Goal: Information Seeking & Learning: Learn about a topic

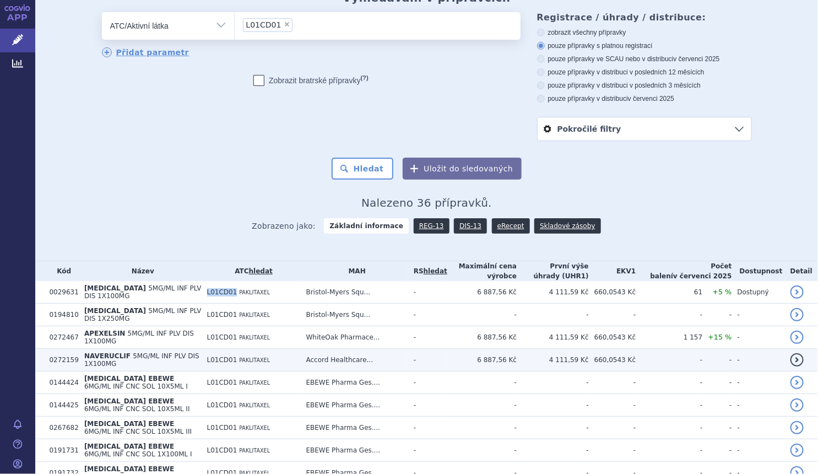
scroll to position [150, 0]
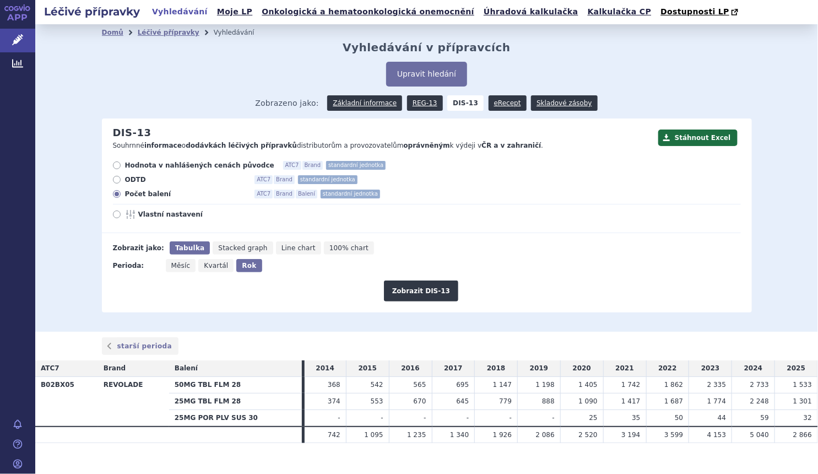
scroll to position [14, 0]
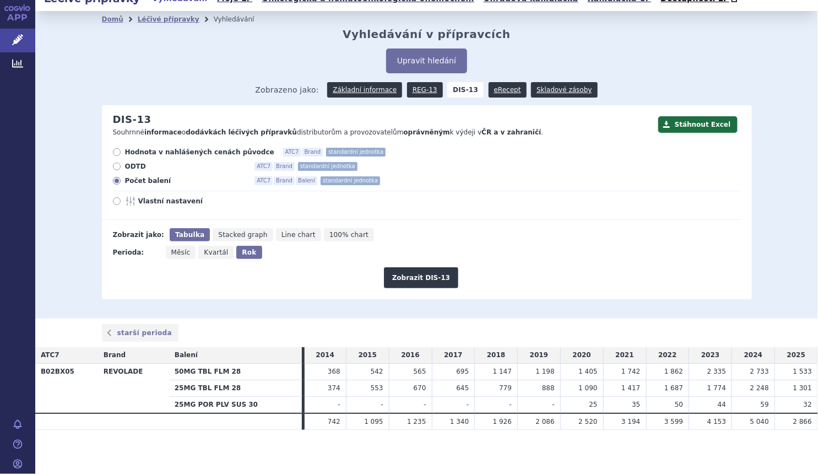
click at [360, 80] on span "Zobrazeno jako: Základní informace REG-13 DIS-13 eRecept Skladové zásoby" at bounding box center [426, 88] width 343 height 20
click at [359, 85] on link "Základní informace" at bounding box center [364, 89] width 75 height 15
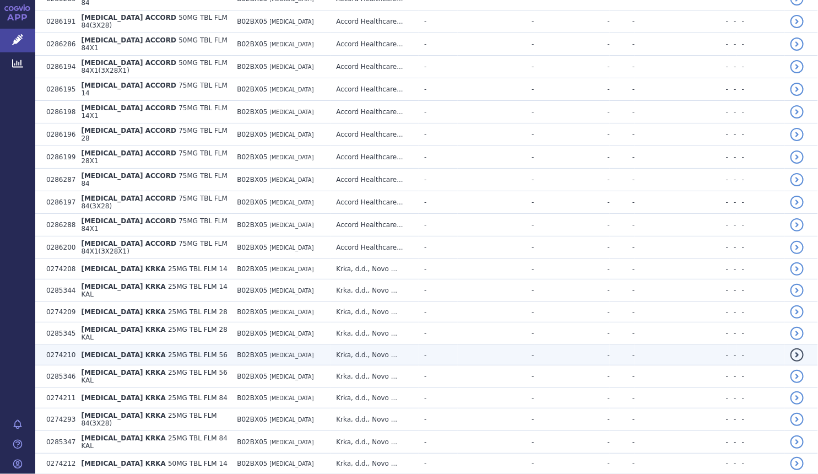
scroll to position [801, 0]
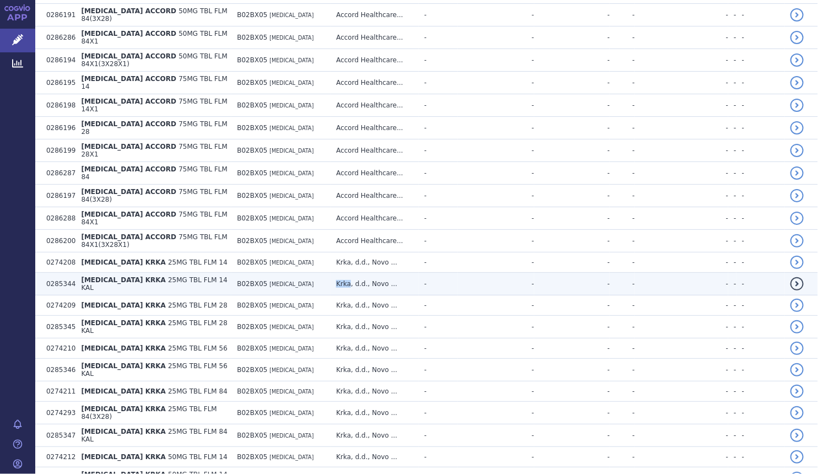
drag, startPoint x: 338, startPoint y: 214, endPoint x: 359, endPoint y: 217, distance: 21.2
click at [359, 273] on tr "0285344 ELTROMBOPAG KRKA 25MG TBL FLM 14 KAL B02BX05 ELTROMBOPAG Krka, d.d., No…" at bounding box center [426, 284] width 783 height 23
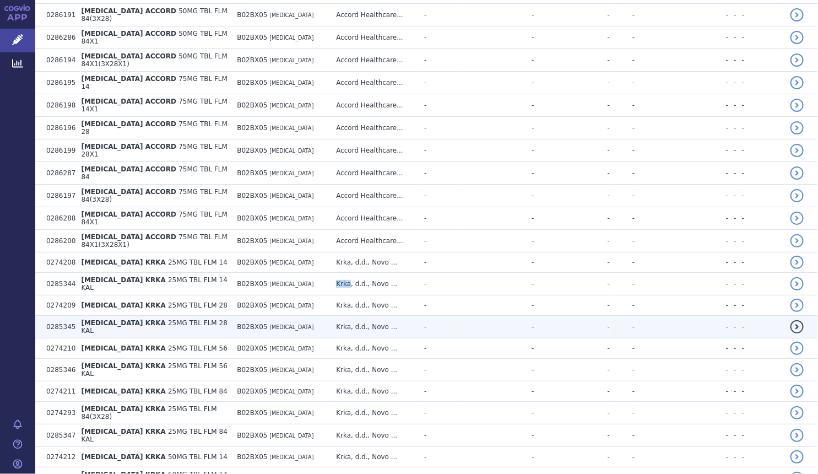
copy tr "Krka"
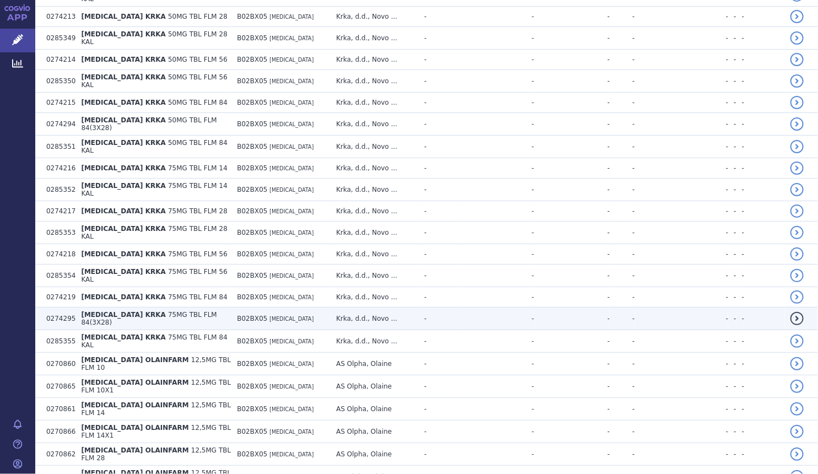
scroll to position [1302, 0]
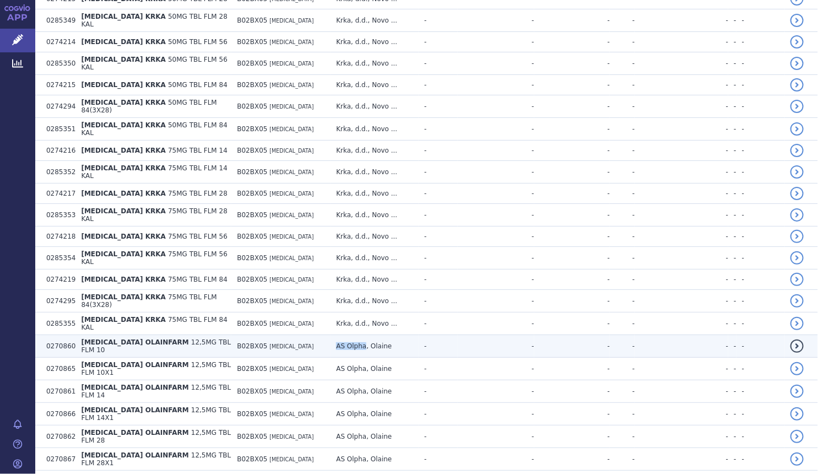
drag, startPoint x: 343, startPoint y: 238, endPoint x: 373, endPoint y: 240, distance: 29.8
click at [373, 335] on td "AS Olpha, Olaine" at bounding box center [375, 346] width 88 height 23
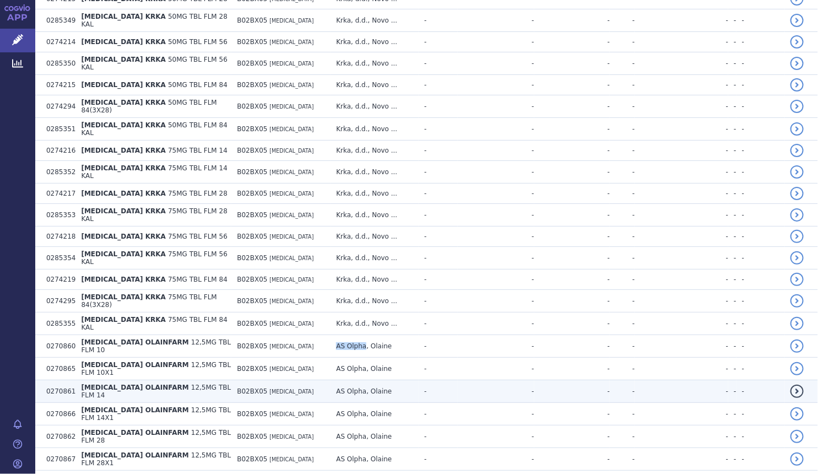
copy td "AS Olpha"
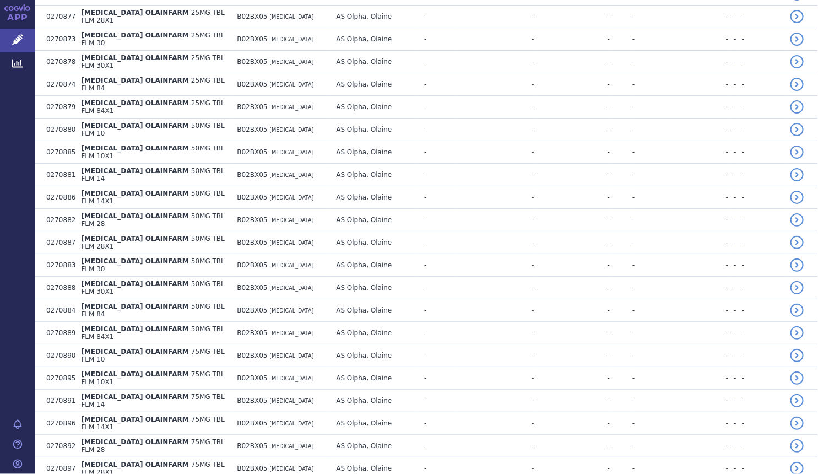
scroll to position [1972, 0]
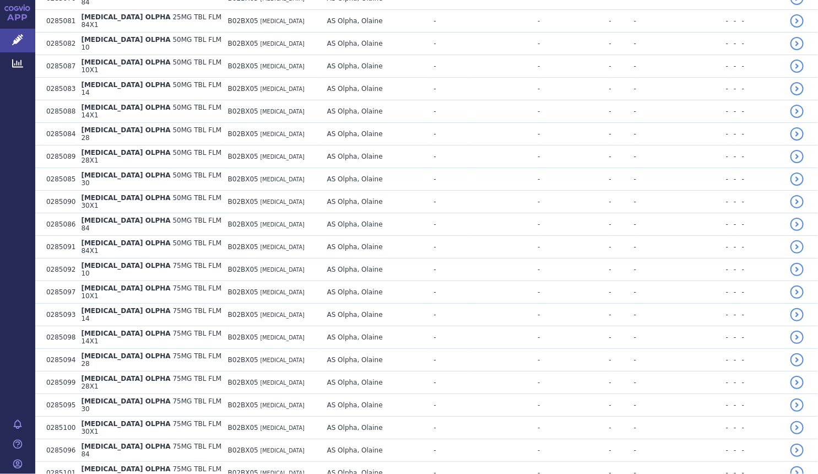
scroll to position [3074, 0]
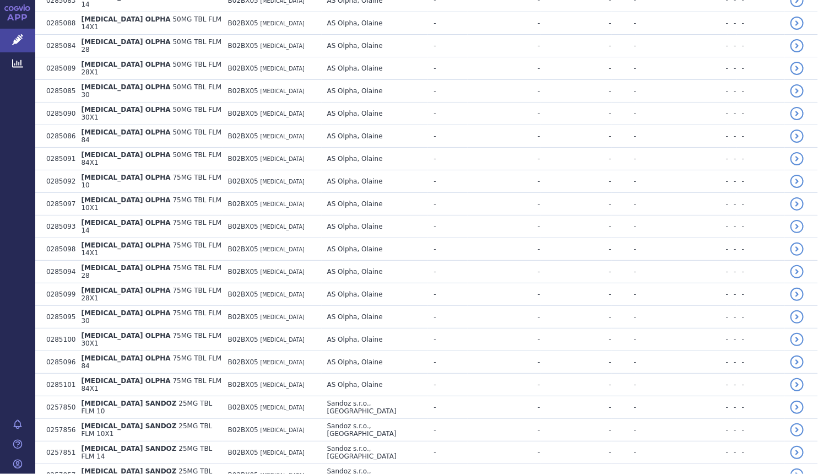
drag, startPoint x: 342, startPoint y: 276, endPoint x: 380, endPoint y: 278, distance: 38.1
copy td "Sandoz s.r.o"
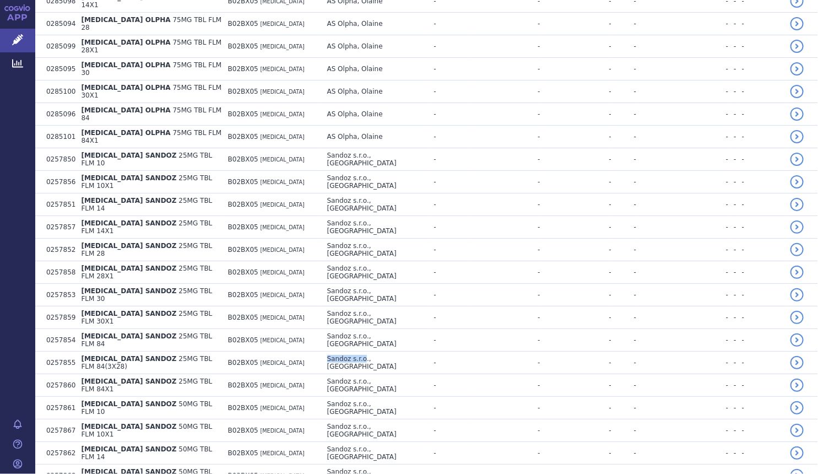
scroll to position [3324, 0]
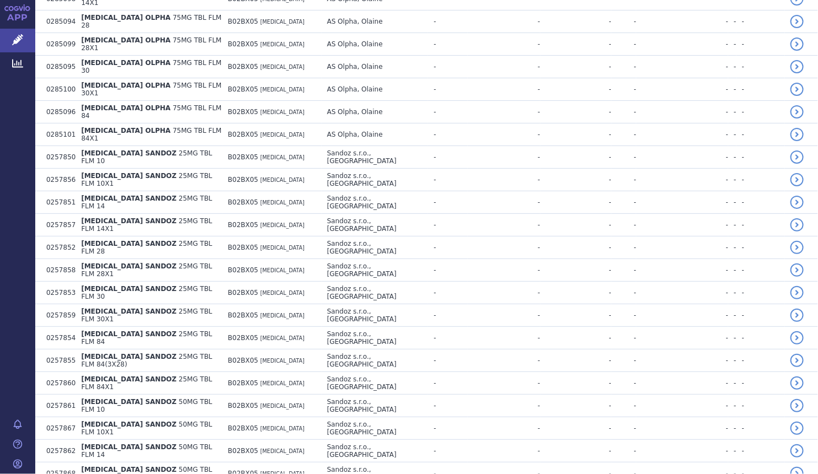
drag, startPoint x: 343, startPoint y: 290, endPoint x: 362, endPoint y: 289, distance: 19.3
copy td "Teva"
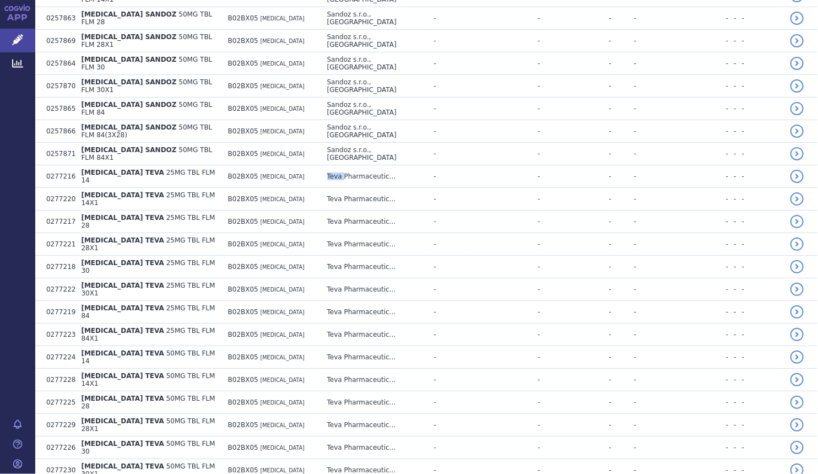
scroll to position [3875, 0]
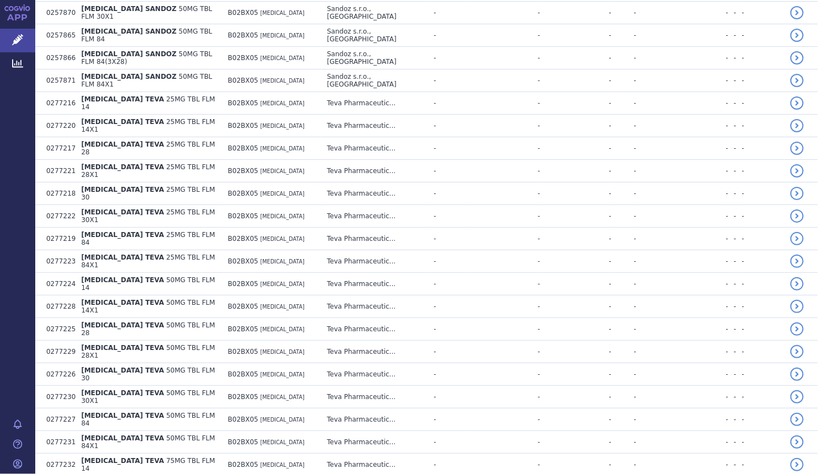
drag, startPoint x: 339, startPoint y: 326, endPoint x: 369, endPoint y: 330, distance: 29.5
copy tr "VIATRIS"
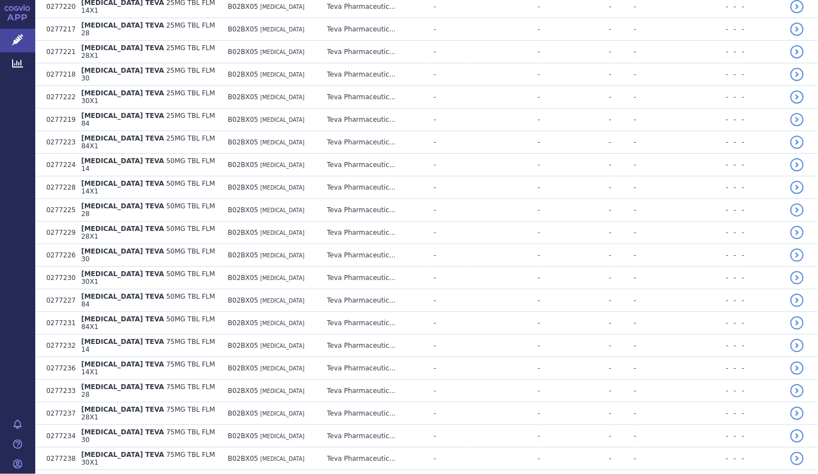
scroll to position [4005, 0]
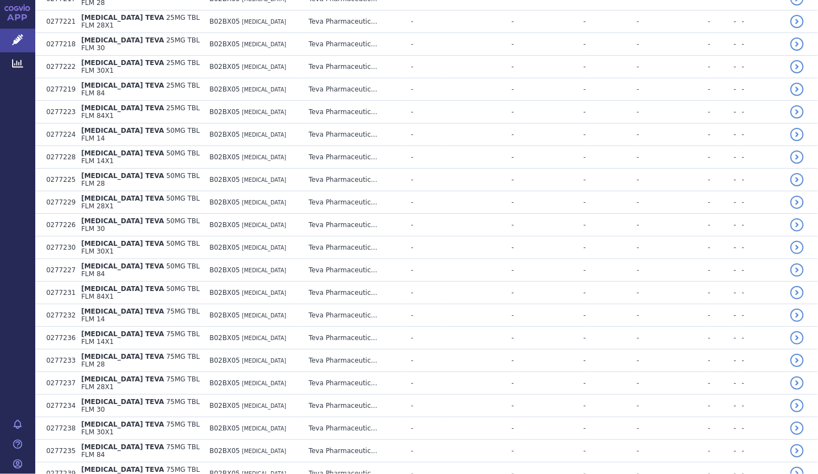
scroll to position [4175, 0]
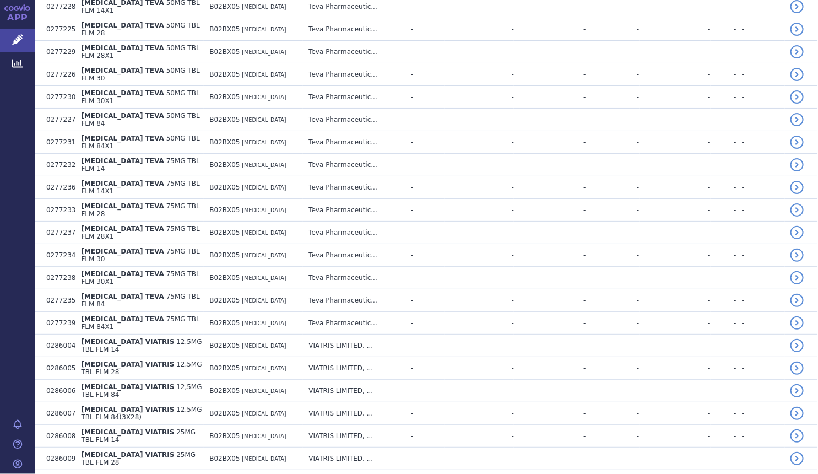
drag, startPoint x: 331, startPoint y: 316, endPoint x: 360, endPoint y: 318, distance: 29.3
copy td "Vipharm"
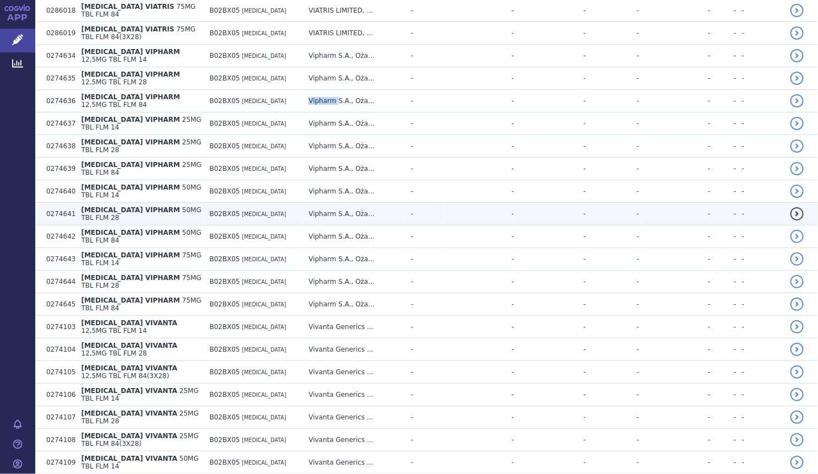
scroll to position [4926, 0]
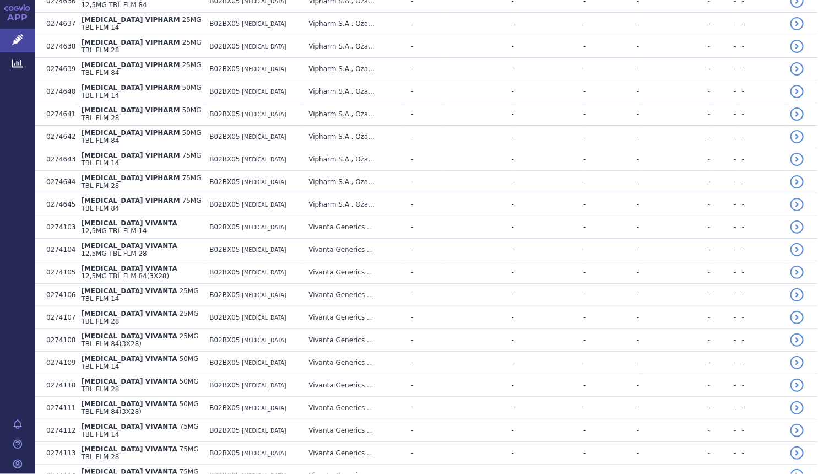
drag, startPoint x: 332, startPoint y: 193, endPoint x: 356, endPoint y: 196, distance: 23.9
copy td "Zentiva"
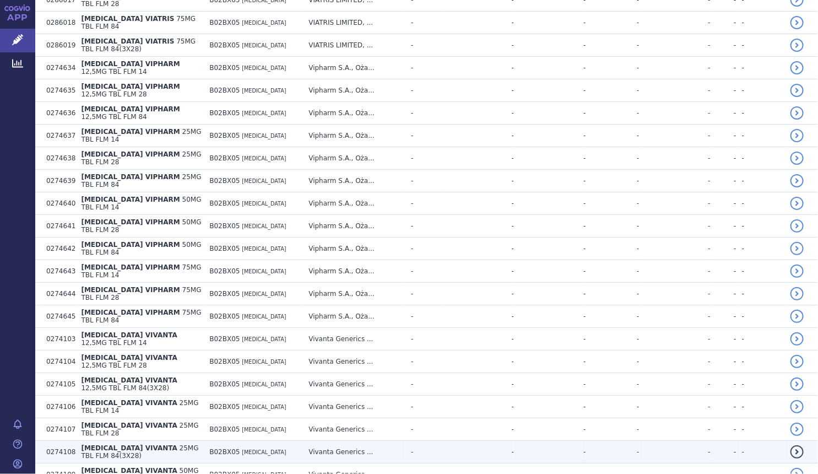
scroll to position [4700, 0]
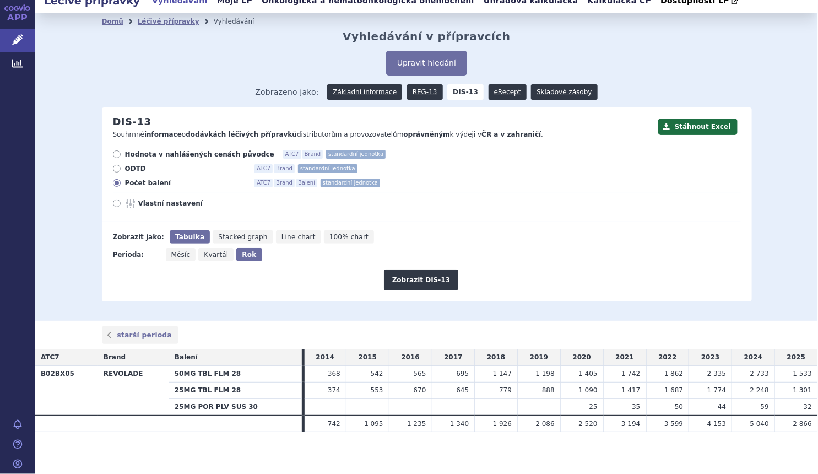
scroll to position [14, 0]
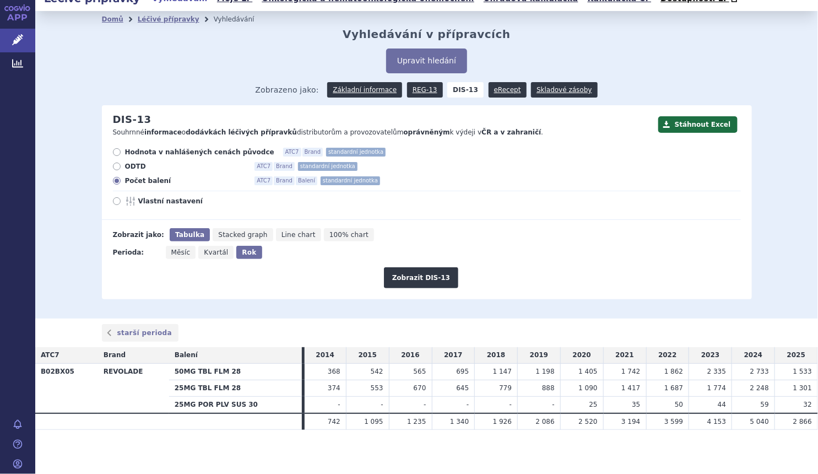
click at [138, 152] on span "Hodnota v nahlášených cenách původce" at bounding box center [199, 152] width 149 height 9
click at [121, 152] on input "Hodnota v nahlášených cenách původce ATC7 Brand standardní jednotka" at bounding box center [117, 153] width 7 height 7
radio input "true"
click at [171, 251] on span "Měsíc" at bounding box center [180, 252] width 19 height 8
click at [168, 251] on input "Měsíc" at bounding box center [169, 249] width 7 height 7
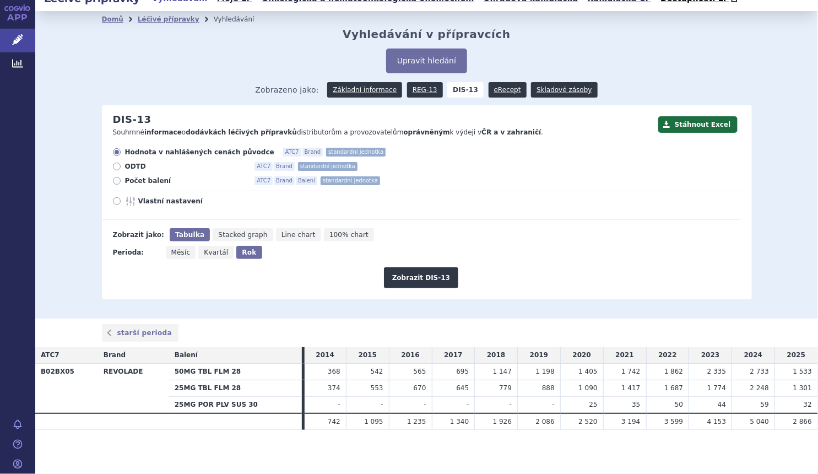
radio input "true"
click at [420, 279] on button "Zobrazit DIS-13" at bounding box center [421, 277] width 74 height 21
